Goal: Complete application form

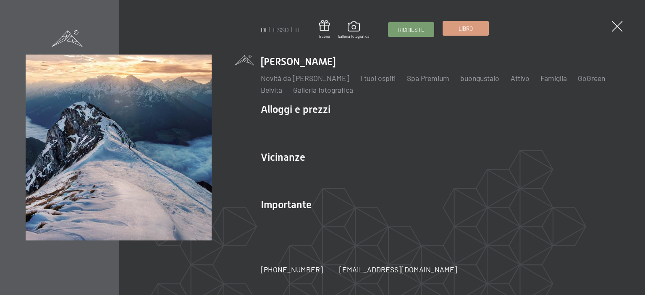
click at [459, 26] on font "Libro" at bounding box center [465, 28] width 14 height 7
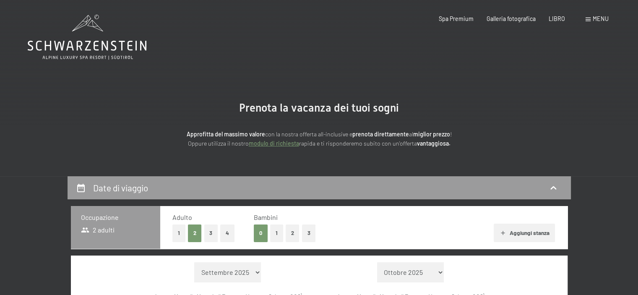
scroll to position [126, 0]
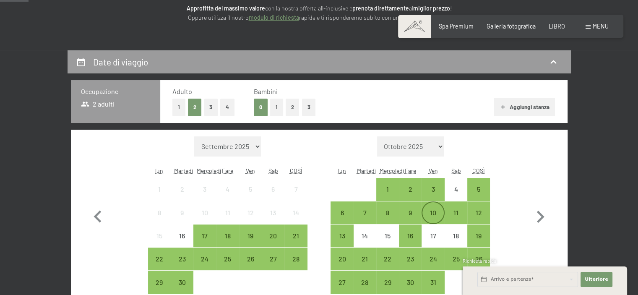
click at [434, 212] on font "10" at bounding box center [433, 213] width 6 height 8
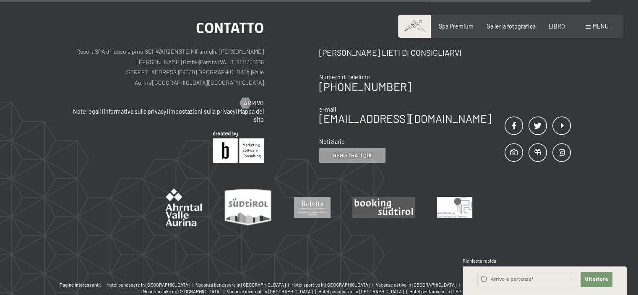
scroll to position [423, 0]
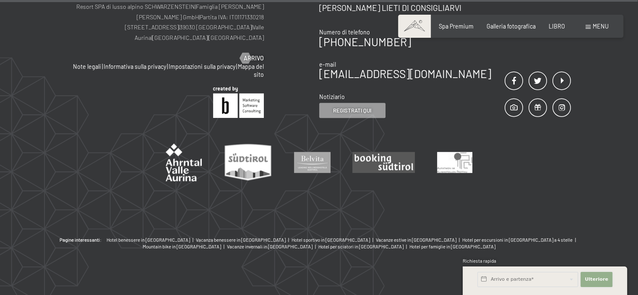
click at [601, 278] on font "Ulteriore" at bounding box center [597, 279] width 24 height 5
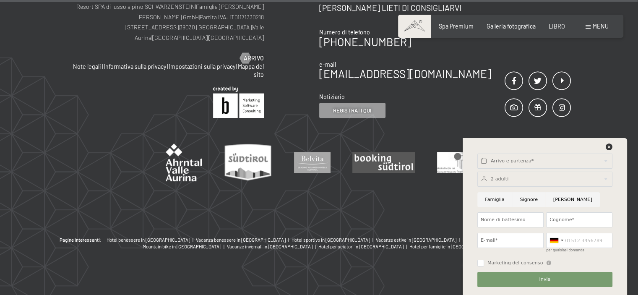
drag, startPoint x: 595, startPoint y: 72, endPoint x: 594, endPoint y: 54, distance: 18.1
click at [596, 69] on div "contatto Resort SPA di lusso alpino SCHWARZENSTEIN | Famiglia Zimmerhofer Otmar…" at bounding box center [319, 88] width 638 height 298
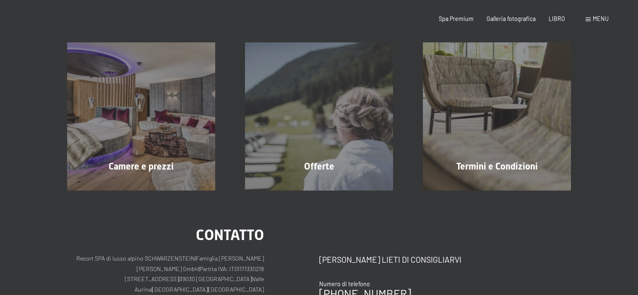
scroll to position [0, 0]
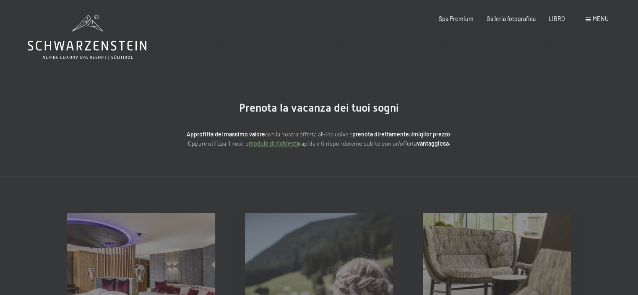
click at [272, 145] on font "modulo di richiesta" at bounding box center [274, 143] width 50 height 7
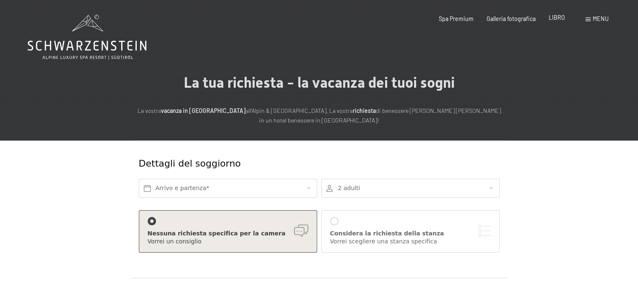
click at [556, 17] on font "LIBRO" at bounding box center [557, 17] width 16 height 7
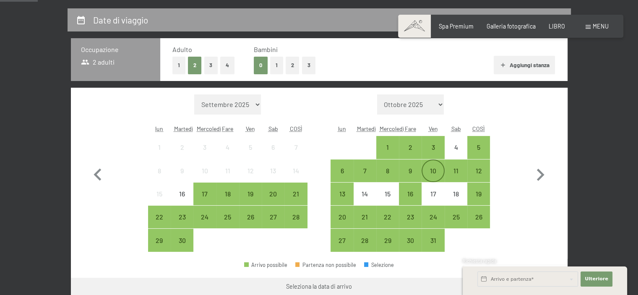
click at [433, 167] on font "10" at bounding box center [433, 171] width 6 height 8
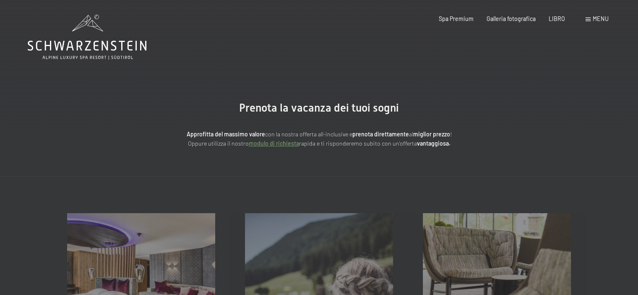
click at [273, 145] on font "modulo di richiesta" at bounding box center [274, 143] width 50 height 7
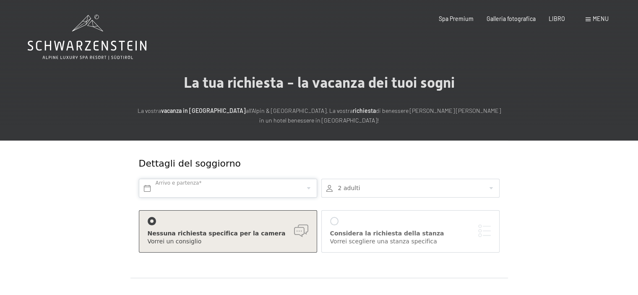
click at [215, 188] on input "text" at bounding box center [228, 188] width 178 height 19
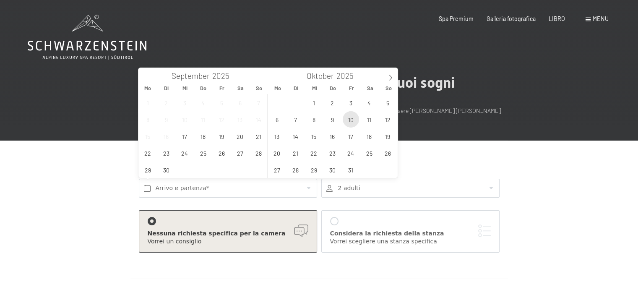
click at [350, 120] on span "10" at bounding box center [351, 119] width 16 height 16
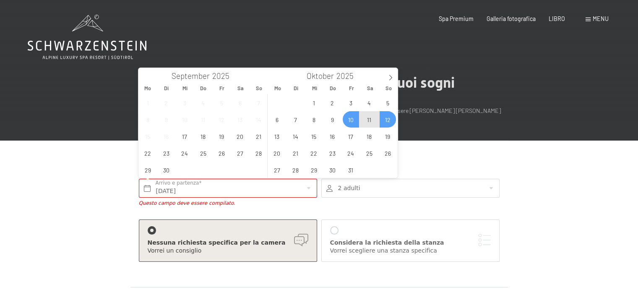
click at [389, 121] on span "12" at bounding box center [388, 119] width 16 height 16
type input "Fr. 10.10.2025 - So. 12.10.2025"
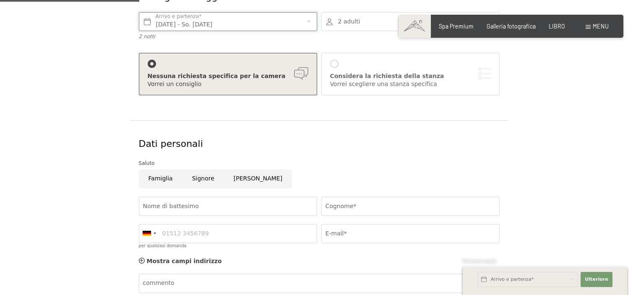
scroll to position [168, 0]
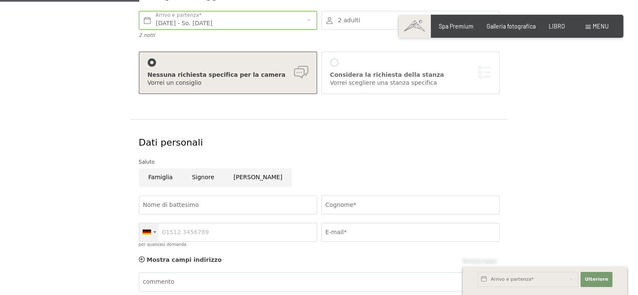
click at [152, 233] on div at bounding box center [148, 232] width 19 height 18
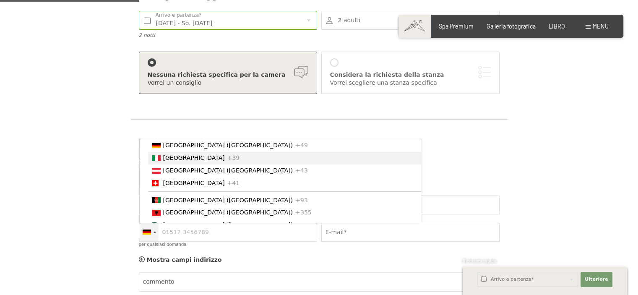
click at [168, 156] on font "[GEOGRAPHIC_DATA]" at bounding box center [194, 157] width 62 height 7
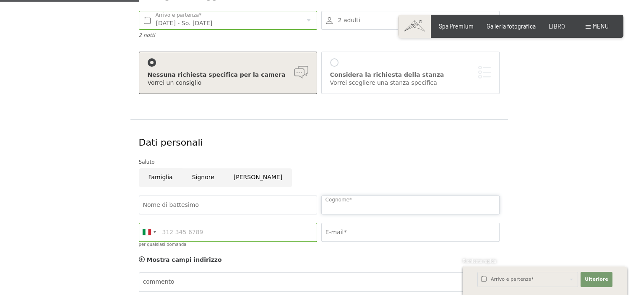
click at [339, 203] on input "Cognome*" at bounding box center [411, 205] width 178 height 19
type input "ceparano"
click at [339, 236] on input "E-mail*" at bounding box center [411, 232] width 178 height 19
type input "giorgia.ceparano84@gmail.com"
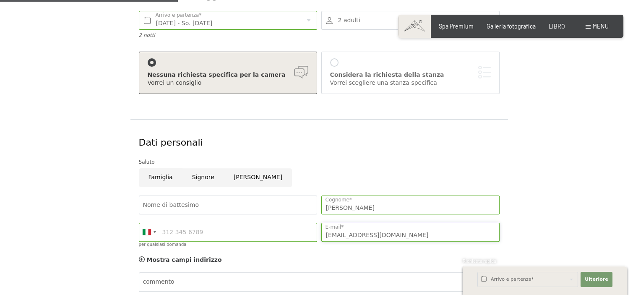
scroll to position [294, 0]
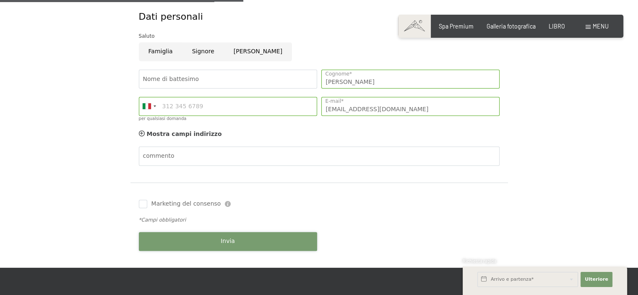
click at [188, 240] on button "Invia" at bounding box center [228, 241] width 178 height 19
